Goal: Task Accomplishment & Management: Use online tool/utility

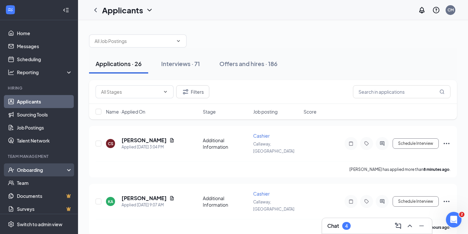
click at [36, 169] on div "Onboarding" at bounding box center [42, 169] width 50 height 6
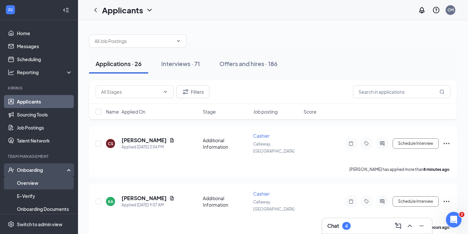
click at [35, 180] on link "Overview" at bounding box center [45, 182] width 56 height 13
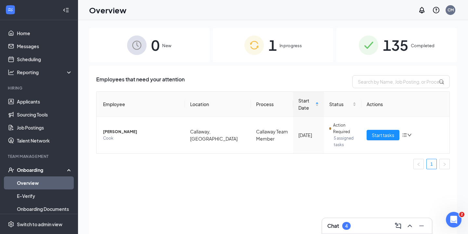
click at [385, 44] on span "135" at bounding box center [395, 45] width 25 height 22
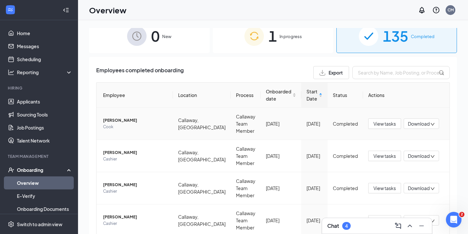
scroll to position [12, 0]
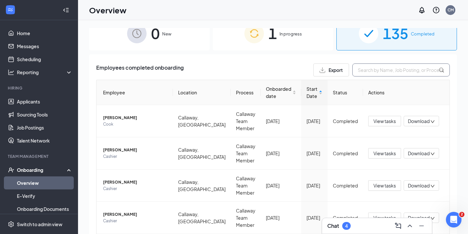
click at [380, 70] on input "text" at bounding box center [400, 69] width 97 height 13
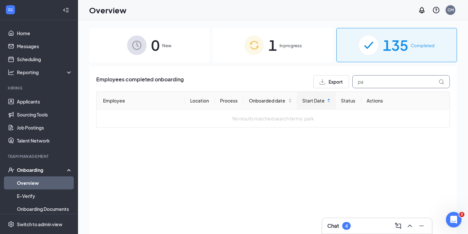
type input "p"
type input "t"
